Goal: Information Seeking & Learning: Learn about a topic

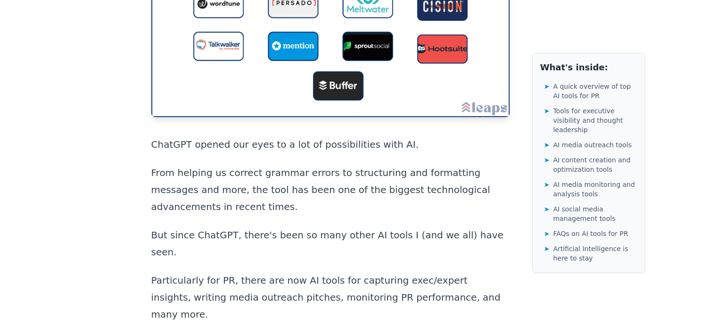
scroll to position [298, 0]
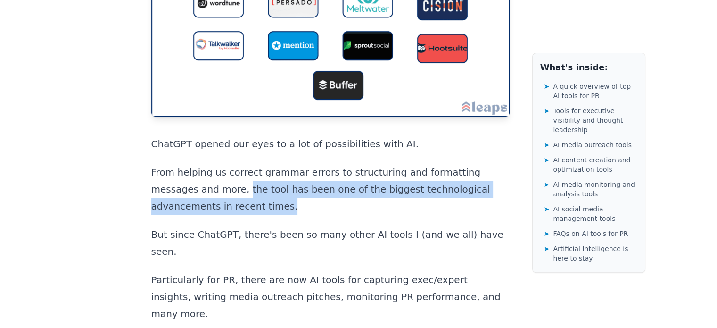
drag, startPoint x: 177, startPoint y: 167, endPoint x: 214, endPoint y: 192, distance: 44.8
click at [214, 192] on p "From helping us correct grammar errors to structuring and formatting messages a…" at bounding box center [330, 189] width 358 height 51
click at [226, 185] on p "From helping us correct grammar errors to structuring and formatting messages a…" at bounding box center [330, 189] width 358 height 51
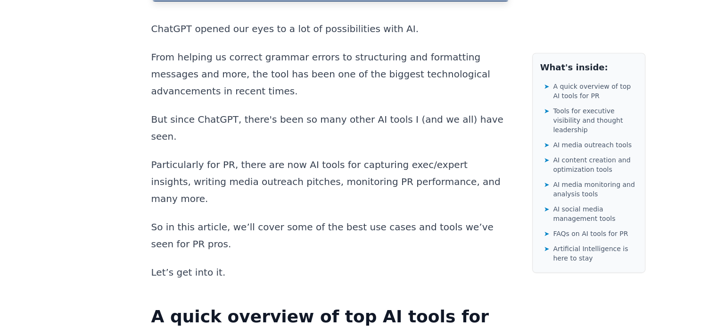
scroll to position [413, 0]
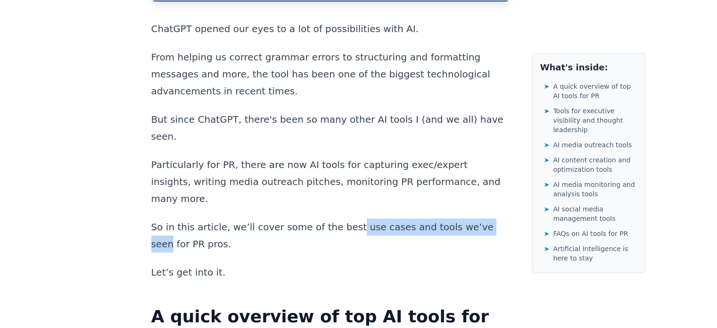
drag, startPoint x: 338, startPoint y: 169, endPoint x: 467, endPoint y: 175, distance: 128.8
click at [467, 218] on p "So in this article, we’ll cover some of the best use cases and tools we’ve seen…" at bounding box center [330, 235] width 358 height 34
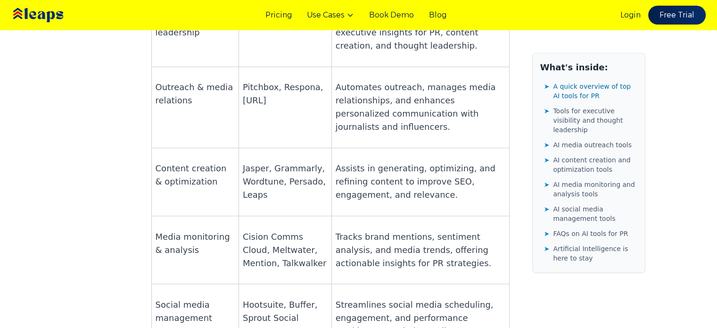
scroll to position [832, 0]
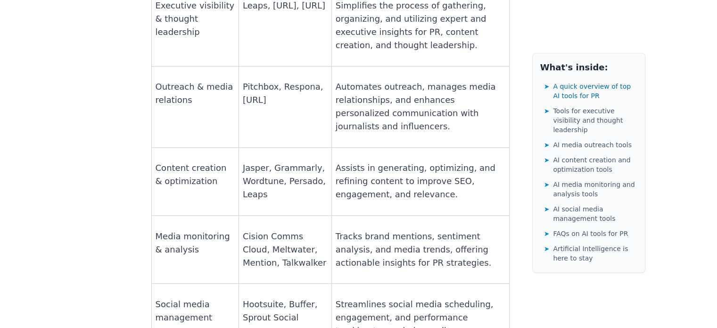
click at [259, 230] on p "Cision Comms Cloud, Meltwater, Mention, Talkwalker" at bounding box center [285, 250] width 85 height 40
click at [404, 230] on p "Tracks brand mentions, sentiment analysis, and media trends, offering actionabl…" at bounding box center [421, 250] width 170 height 40
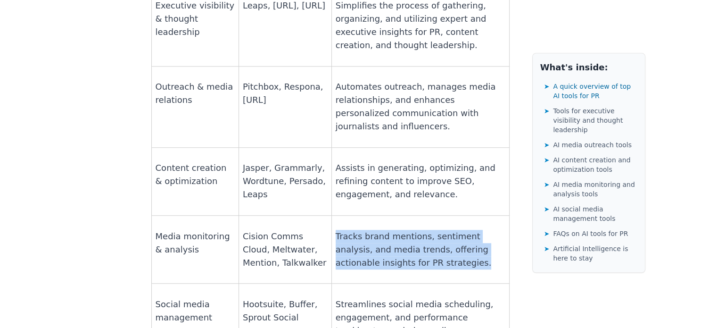
drag, startPoint x: 330, startPoint y: 145, endPoint x: 393, endPoint y: 181, distance: 72.2
click at [393, 215] on td "Tracks brand mentions, sentiment analysis, and media trends, offering actionabl…" at bounding box center [420, 249] width 178 height 68
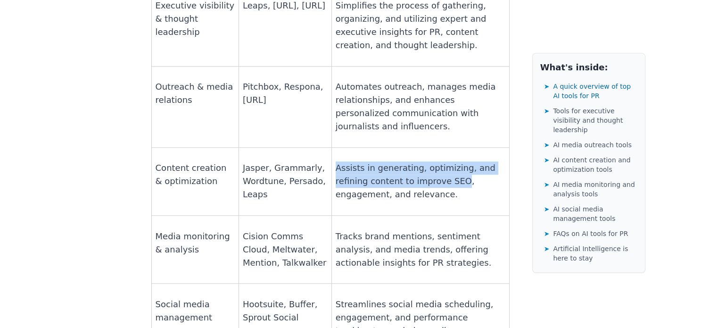
drag, startPoint x: 330, startPoint y: 79, endPoint x: 419, endPoint y: 94, distance: 90.0
click at [419, 161] on p "Assists in generating, optimizing, and refining content to improve SEO, engagem…" at bounding box center [421, 181] width 170 height 40
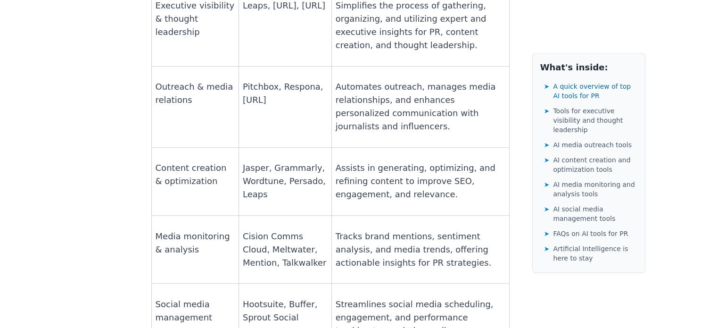
click at [411, 161] on p "Assists in generating, optimizing, and refining content to improve SEO, engagem…" at bounding box center [421, 181] width 170 height 40
click at [465, 161] on p "Assists in generating, optimizing, and refining content to improve SEO, engagem…" at bounding box center [421, 181] width 170 height 40
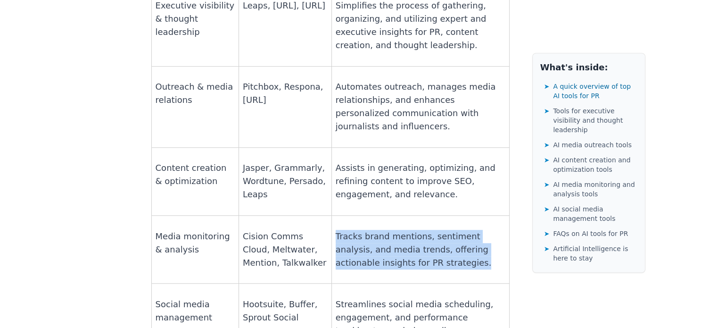
drag, startPoint x: 330, startPoint y: 145, endPoint x: 386, endPoint y: 180, distance: 66.3
click at [386, 215] on td "Tracks brand mentions, sentiment analysis, and media trends, offering actionabl…" at bounding box center [420, 249] width 178 height 68
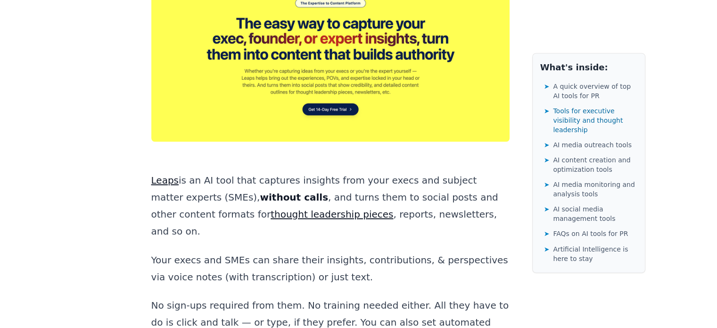
scroll to position [1554, 0]
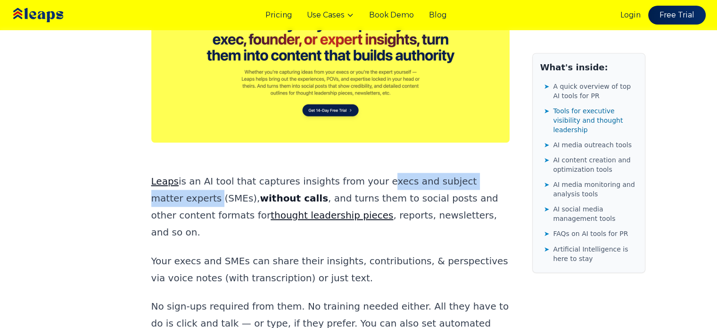
drag, startPoint x: 365, startPoint y: 63, endPoint x: 508, endPoint y: 66, distance: 142.9
click at [508, 173] on p "Leaps is an AI tool that captures insights from your execs and subject matter e…" at bounding box center [330, 207] width 358 height 68
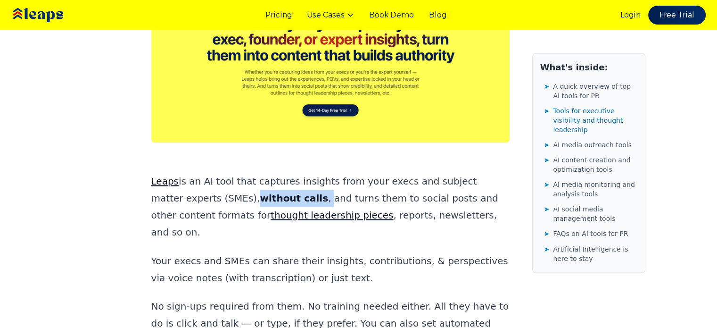
drag, startPoint x: 183, startPoint y: 79, endPoint x: 241, endPoint y: 86, distance: 58.5
click at [241, 173] on p "Leaps is an AI tool that captures insights from your execs and subject matter e…" at bounding box center [330, 207] width 358 height 68
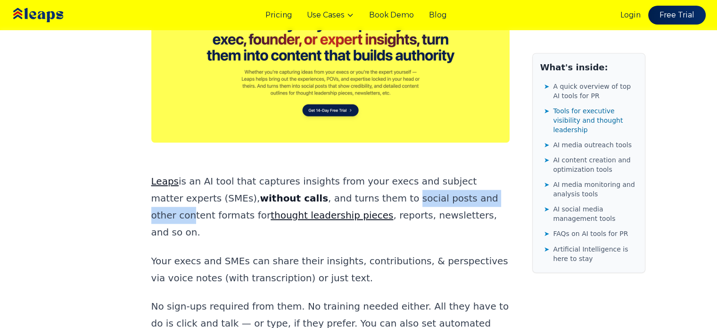
drag, startPoint x: 321, startPoint y: 79, endPoint x: 426, endPoint y: 79, distance: 105.6
click at [426, 173] on p "Leaps is an AI tool that captures insights from your execs and subject matter e…" at bounding box center [330, 207] width 358 height 68
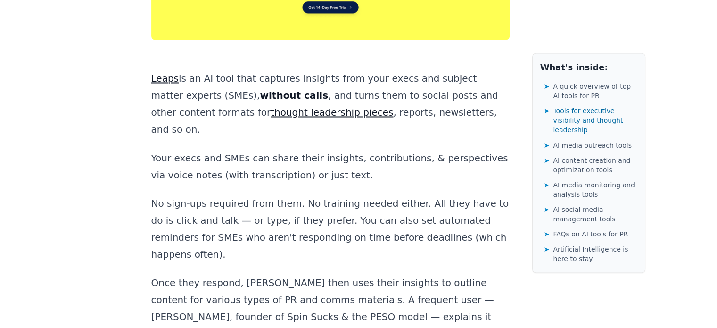
scroll to position [1598, 0]
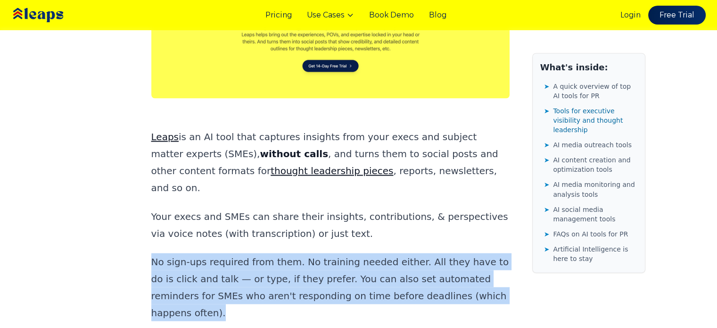
drag, startPoint x: 149, startPoint y: 124, endPoint x: 449, endPoint y: 162, distance: 302.2
click at [449, 253] on p "No sign-ups required from them. No training needed either. All they have to do …" at bounding box center [330, 287] width 358 height 68
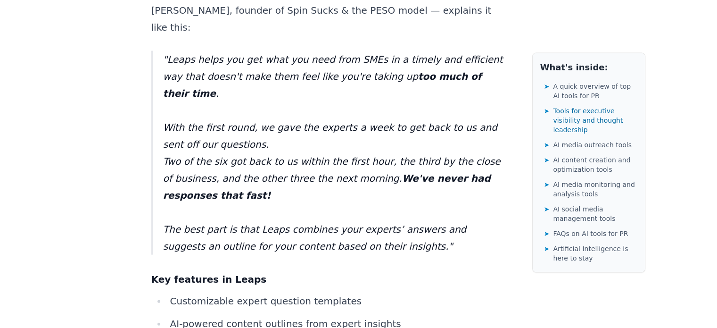
scroll to position [1962, 0]
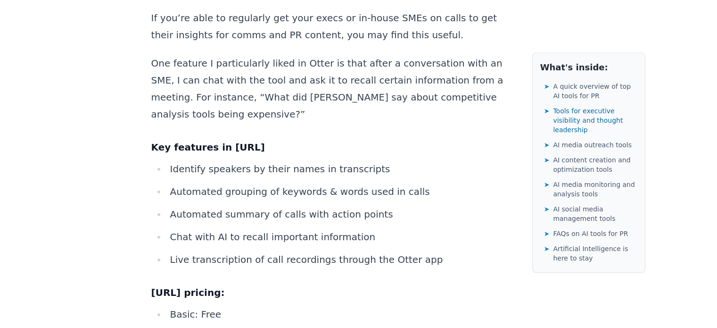
scroll to position [2866, 0]
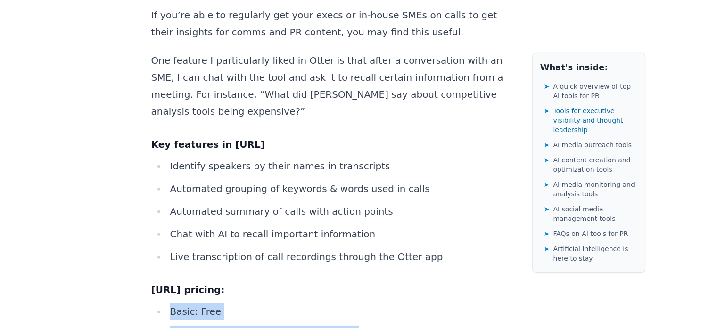
drag, startPoint x: 171, startPoint y: 108, endPoint x: 296, endPoint y: 170, distance: 139.4
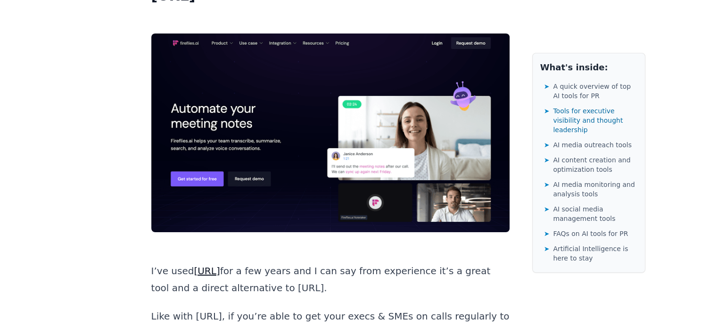
scroll to position [3291, 0]
